Goal: Information Seeking & Learning: Learn about a topic

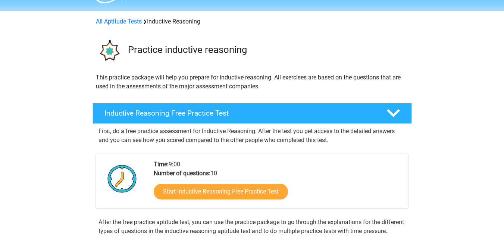
scroll to position [23, 0]
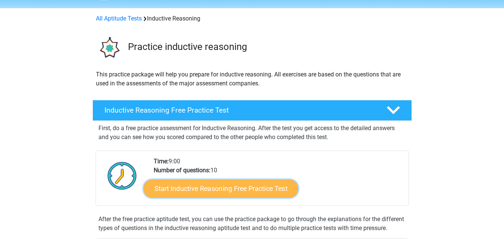
click at [227, 188] on link "Start Inductive Reasoning Free Practice Test" at bounding box center [221, 188] width 154 height 18
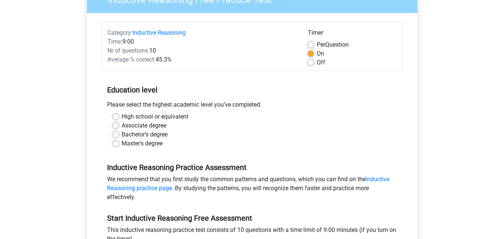
scroll to position [75, 0]
click at [122, 114] on label "High school or equivalent" at bounding box center [155, 116] width 67 height 9
click at [117, 114] on input "High school or equivalent" at bounding box center [116, 115] width 6 height 7
radio input "true"
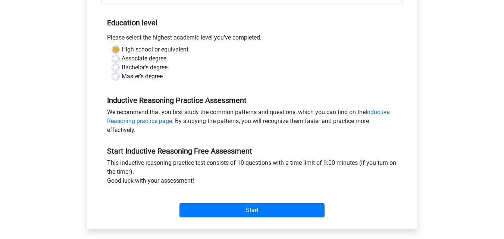
scroll to position [148, 0]
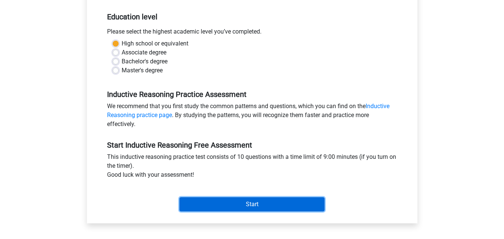
click at [249, 200] on input "Start" at bounding box center [251, 204] width 145 height 14
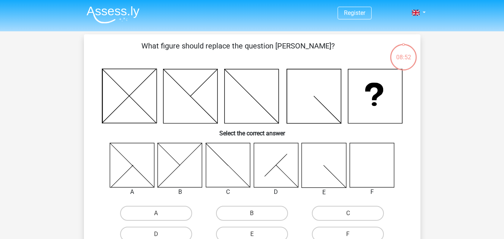
click at [371, 174] on icon at bounding box center [371, 165] width 44 height 44
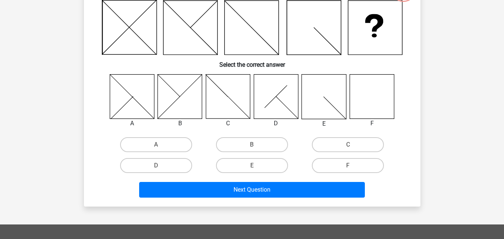
scroll to position [72, 0]
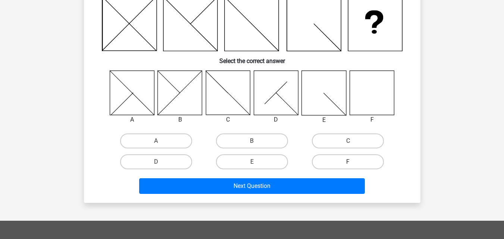
click at [359, 163] on label "F" at bounding box center [348, 161] width 72 height 15
click at [353, 163] on input "F" at bounding box center [350, 164] width 5 height 5
radio input "true"
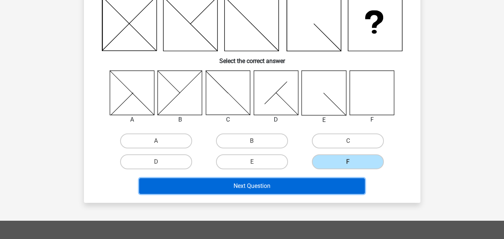
click at [333, 186] on button "Next Question" at bounding box center [252, 186] width 226 height 16
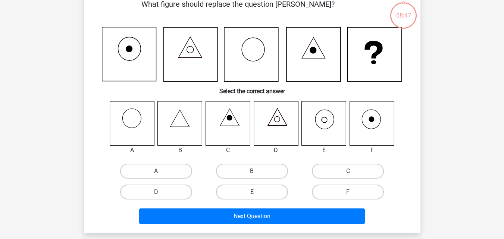
scroll to position [34, 0]
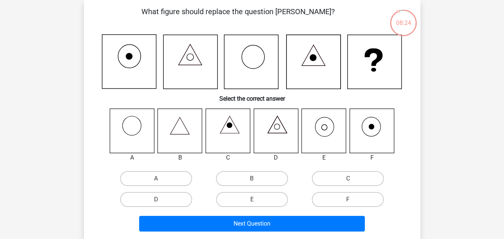
click at [324, 136] on icon at bounding box center [324, 126] width 19 height 19
click at [264, 200] on label "E" at bounding box center [252, 199] width 72 height 15
click at [257, 200] on input "E" at bounding box center [254, 201] width 5 height 5
radio input "true"
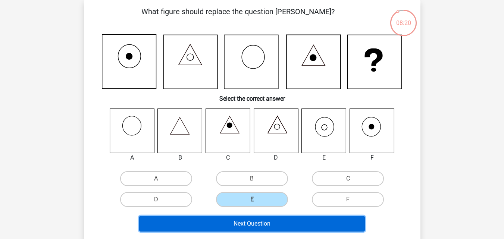
click at [265, 223] on button "Next Question" at bounding box center [252, 224] width 226 height 16
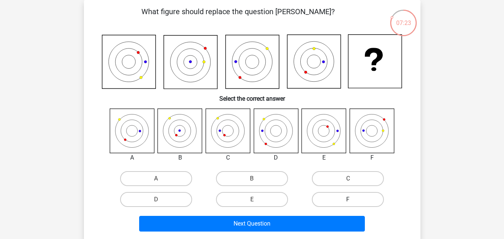
click at [343, 200] on label "F" at bounding box center [348, 199] width 72 height 15
click at [348, 200] on input "F" at bounding box center [350, 201] width 5 height 5
radio input "true"
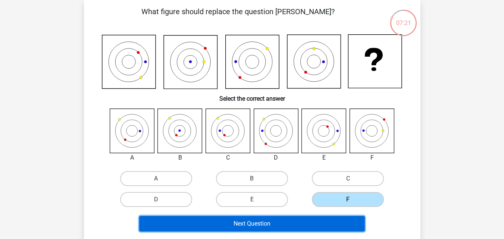
click at [304, 229] on button "Next Question" at bounding box center [252, 224] width 226 height 16
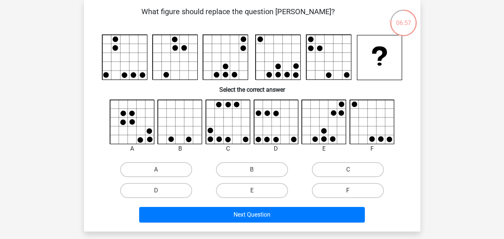
click at [352, 197] on label "F" at bounding box center [348, 190] width 72 height 15
click at [352, 195] on input "F" at bounding box center [350, 193] width 5 height 5
radio input "true"
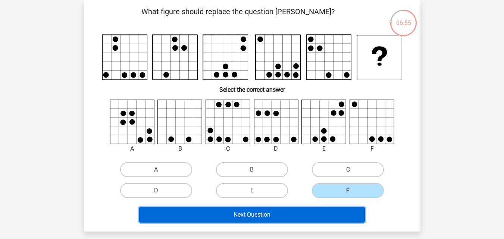
click at [318, 215] on button "Next Question" at bounding box center [252, 215] width 226 height 16
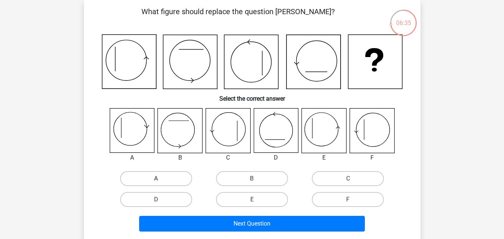
click at [151, 176] on label "A" at bounding box center [156, 178] width 72 height 15
click at [156, 179] on input "A" at bounding box center [158, 181] width 5 height 5
radio input "true"
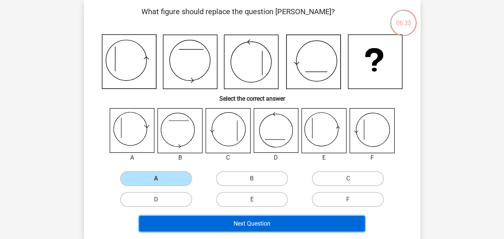
click at [230, 219] on button "Next Question" at bounding box center [252, 224] width 226 height 16
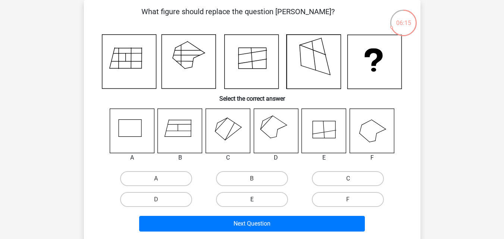
click at [248, 195] on label "E" at bounding box center [252, 199] width 72 height 15
click at [252, 199] on input "E" at bounding box center [254, 201] width 5 height 5
radio input "true"
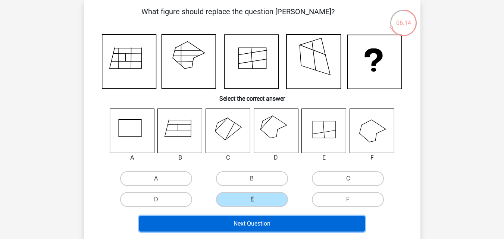
click at [247, 222] on button "Next Question" at bounding box center [252, 224] width 226 height 16
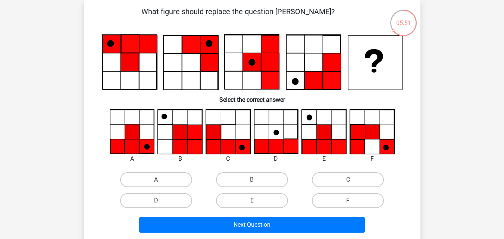
click at [276, 197] on label "E" at bounding box center [252, 200] width 72 height 15
click at [257, 201] on input "E" at bounding box center [254, 203] width 5 height 5
radio input "true"
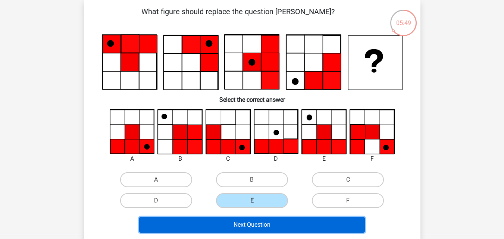
click at [257, 227] on button "Next Question" at bounding box center [252, 225] width 226 height 16
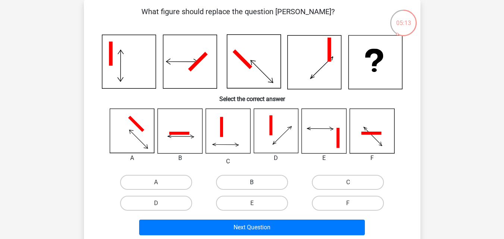
click at [238, 178] on label "B" at bounding box center [252, 182] width 72 height 15
click at [252, 182] on input "B" at bounding box center [254, 184] width 5 height 5
radio input "true"
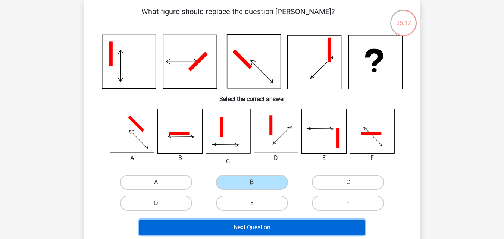
click at [238, 224] on button "Next Question" at bounding box center [252, 228] width 226 height 16
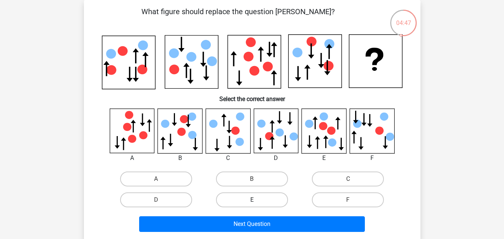
click at [268, 196] on label "E" at bounding box center [252, 199] width 72 height 15
click at [257, 200] on input "E" at bounding box center [254, 202] width 5 height 5
radio input "true"
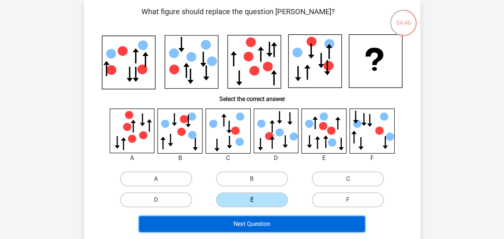
click at [257, 221] on button "Next Question" at bounding box center [252, 224] width 226 height 16
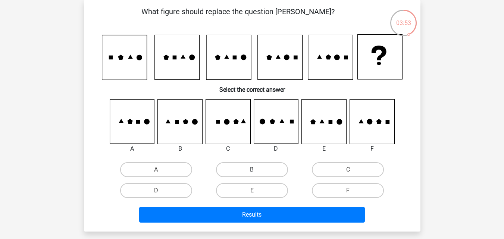
click at [227, 169] on label "B" at bounding box center [252, 169] width 72 height 15
click at [252, 170] on input "B" at bounding box center [254, 172] width 5 height 5
radio input "true"
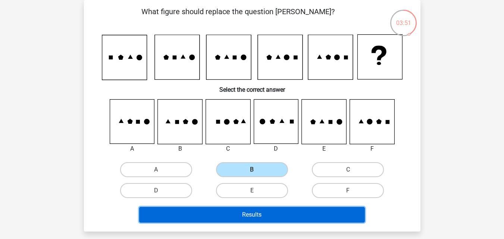
click at [239, 211] on button "Results" at bounding box center [252, 215] width 226 height 16
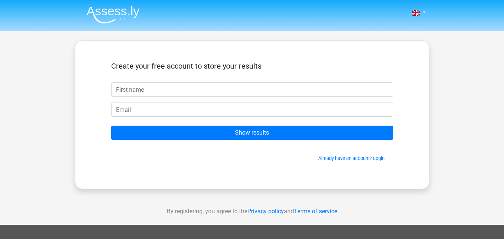
click at [216, 91] on input "text" at bounding box center [252, 89] width 282 height 14
type input "cezar"
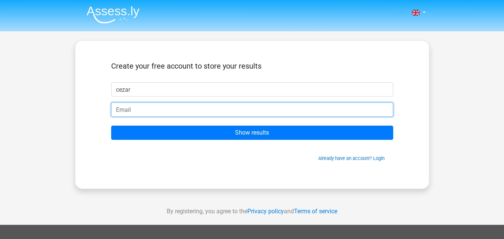
click at [216, 111] on input "email" at bounding box center [252, 110] width 282 height 14
type input "cezar.enstrom@gmail.com"
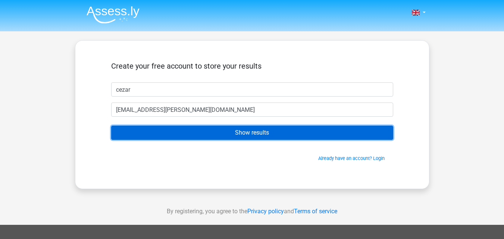
click at [210, 132] on input "Show results" at bounding box center [252, 133] width 282 height 14
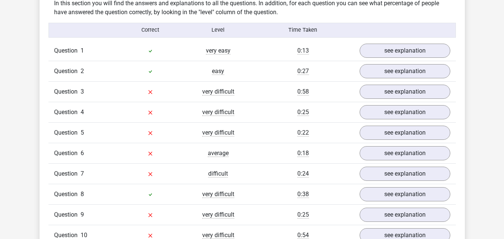
scroll to position [594, 0]
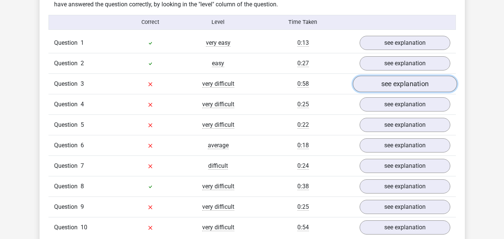
click at [388, 85] on link "see explanation" at bounding box center [404, 84] width 104 height 16
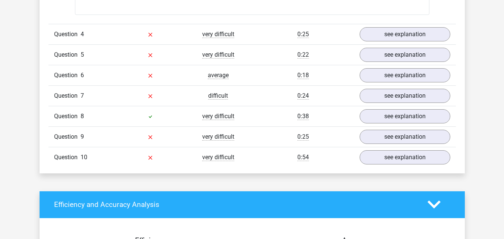
scroll to position [1288, 0]
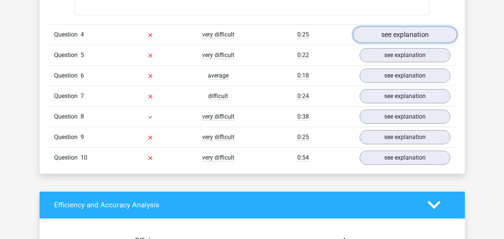
click at [400, 35] on link "see explanation" at bounding box center [404, 34] width 104 height 16
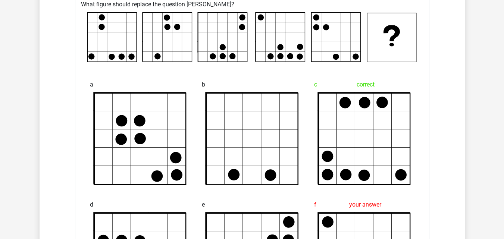
scroll to position [1344, 0]
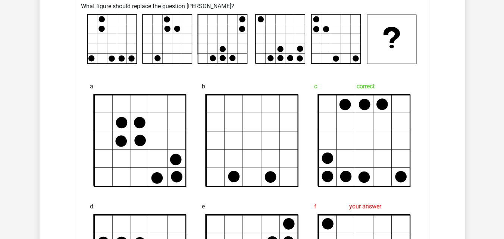
drag, startPoint x: 442, startPoint y: 123, endPoint x: 436, endPoint y: 123, distance: 6.0
click at [425, 123] on div "What figure should replace the question [PERSON_NAME]?" at bounding box center [252, 212] width 354 height 427
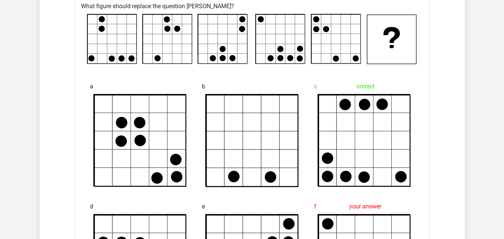
click at [425, 123] on div "What figure should replace the question [PERSON_NAME]?" at bounding box center [252, 212] width 354 height 427
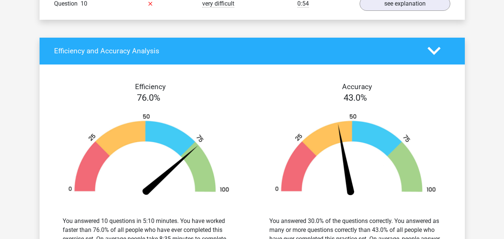
click at [422, 131] on img at bounding box center [355, 155] width 184 height 85
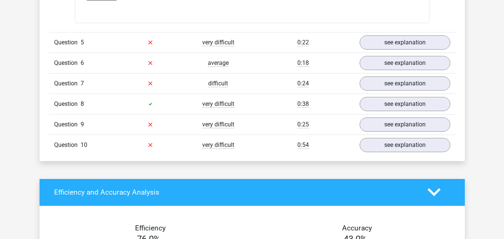
scroll to position [1745, 0]
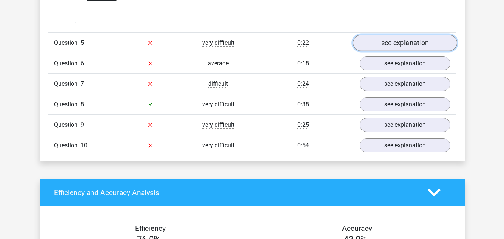
click at [410, 41] on link "see explanation" at bounding box center [404, 43] width 104 height 16
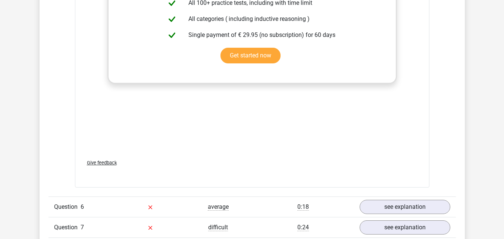
scroll to position [2232, 0]
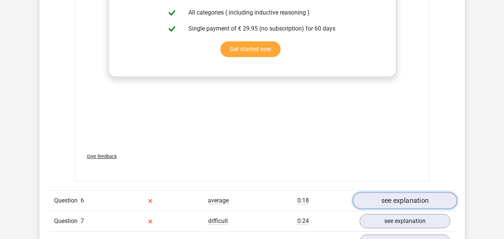
click at [421, 199] on link "see explanation" at bounding box center [404, 201] width 104 height 16
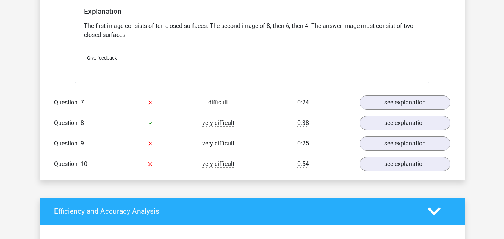
scroll to position [2775, 0]
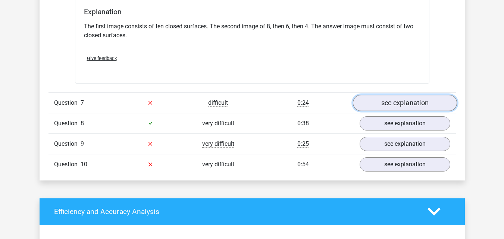
click at [406, 102] on link "see explanation" at bounding box center [404, 103] width 104 height 16
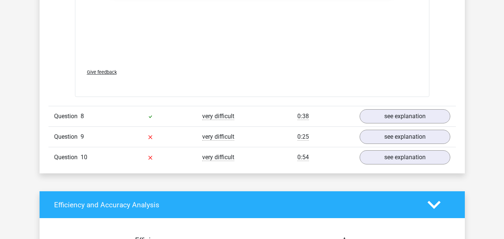
scroll to position [3407, 0]
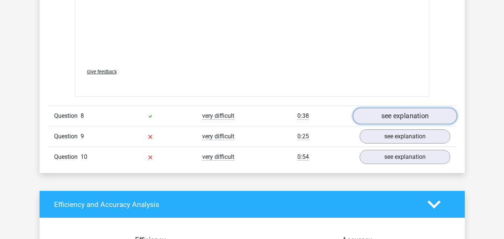
click at [402, 113] on link "see explanation" at bounding box center [404, 116] width 104 height 16
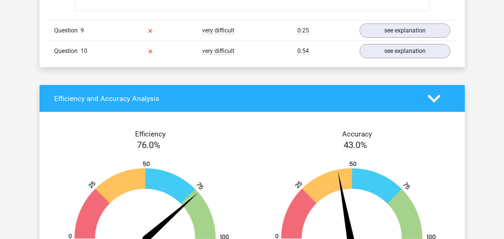
scroll to position [3984, 0]
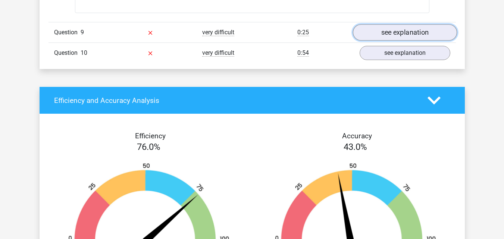
click at [404, 31] on link "see explanation" at bounding box center [404, 32] width 104 height 16
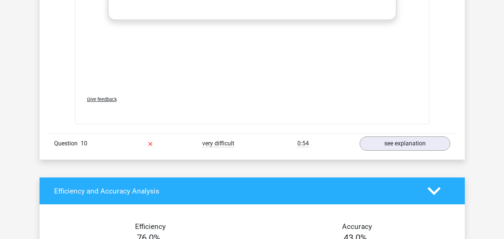
scroll to position [4593, 0]
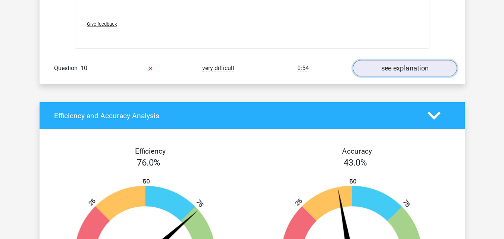
click at [404, 68] on link "see explanation" at bounding box center [404, 68] width 104 height 16
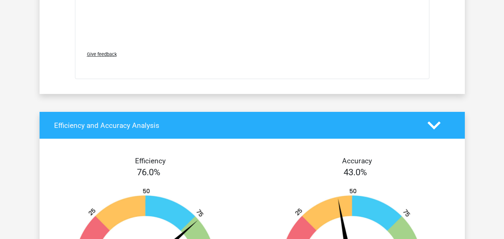
scroll to position [5201, 0]
